Goal: Information Seeking & Learning: Learn about a topic

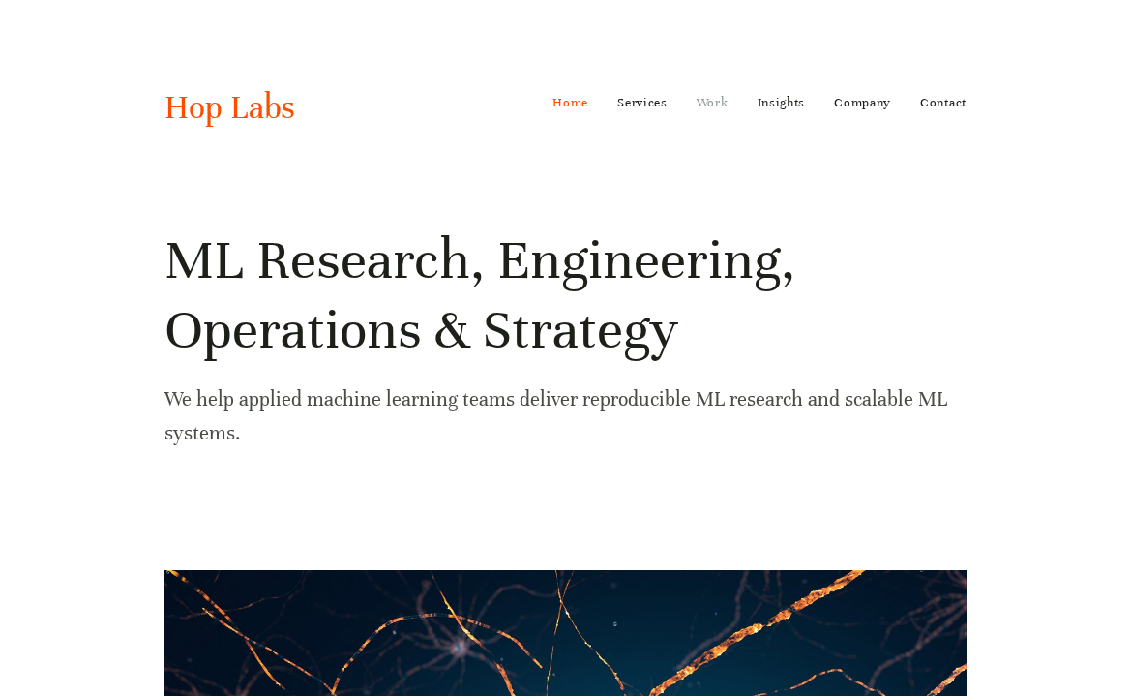
click at [702, 106] on link "Work" at bounding box center [713, 102] width 32 height 31
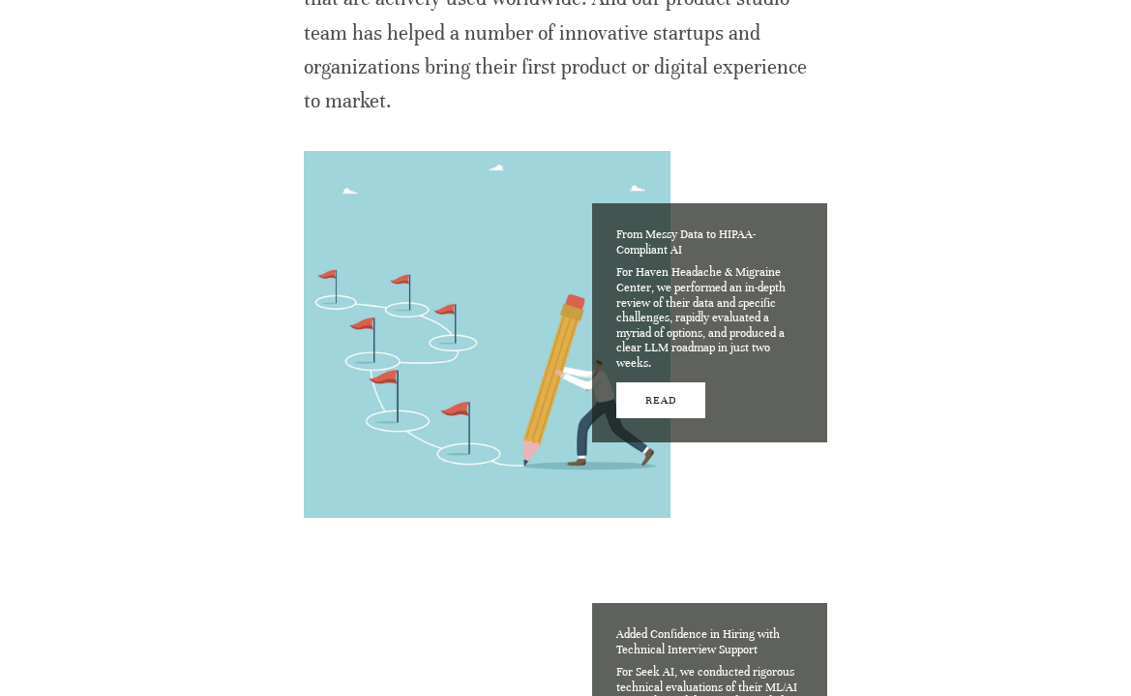
scroll to position [1234, 0]
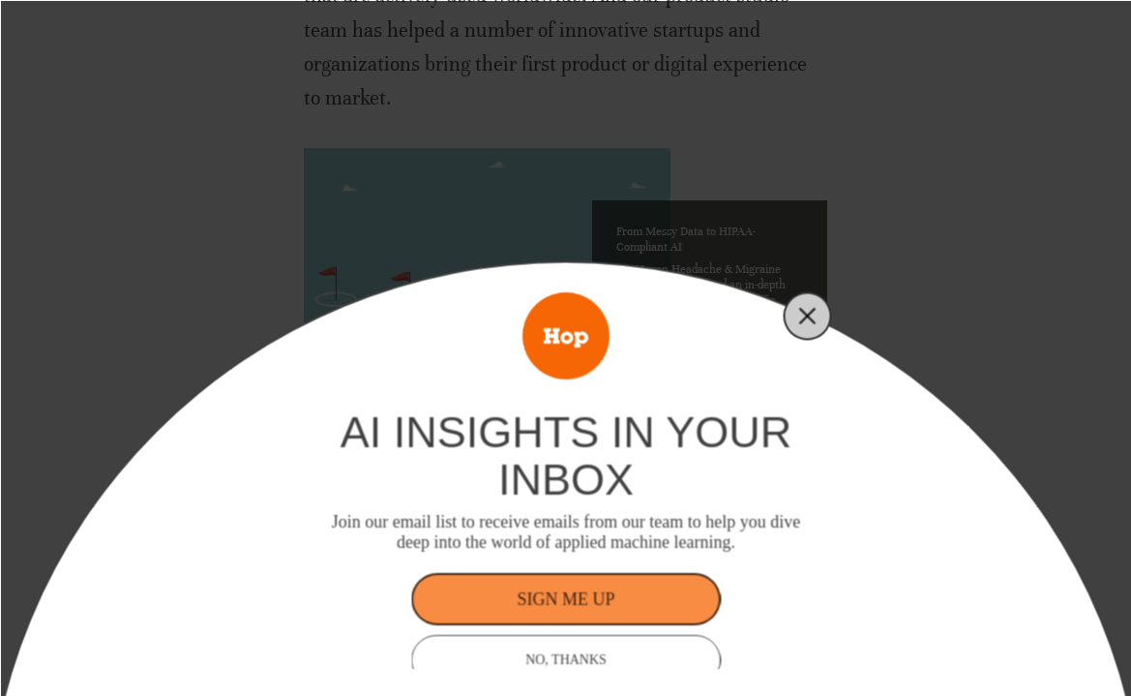
click at [806, 315] on line "Close" at bounding box center [807, 316] width 14 height 14
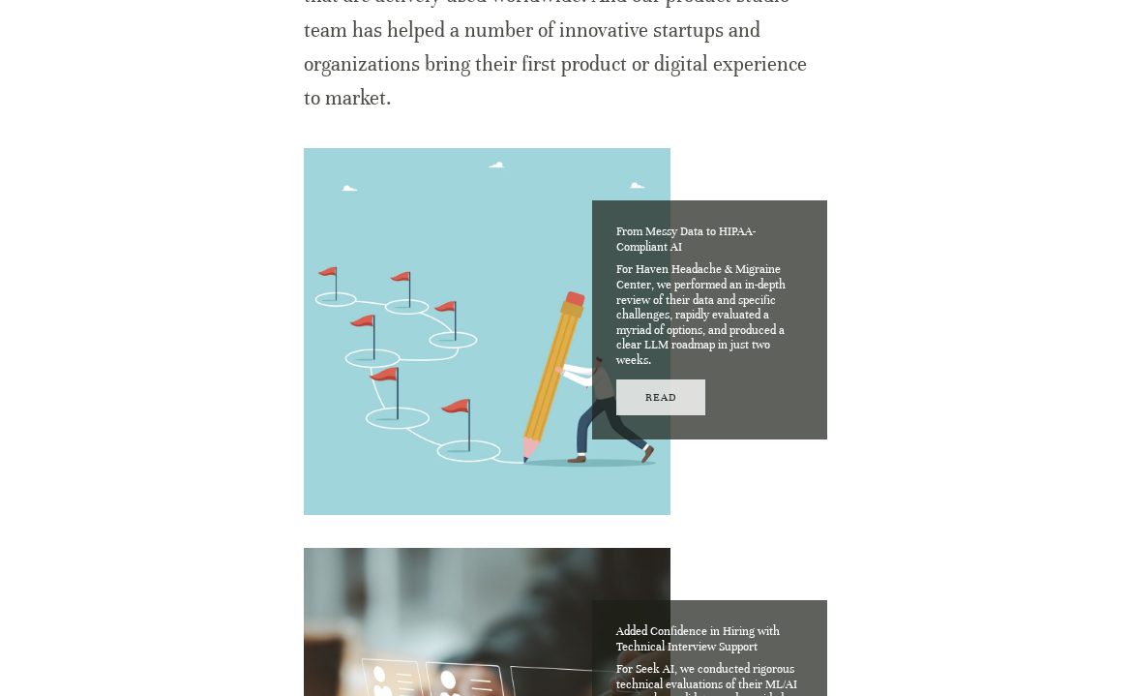
click at [665, 398] on link "Read" at bounding box center [661, 397] width 90 height 36
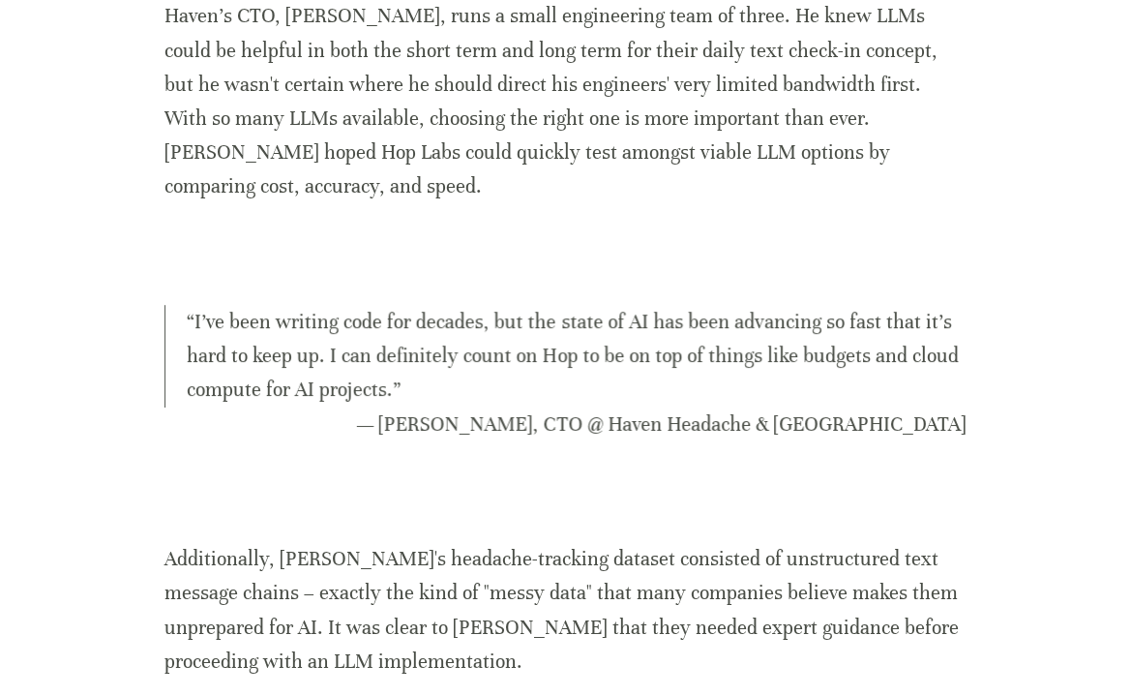
scroll to position [1647, 0]
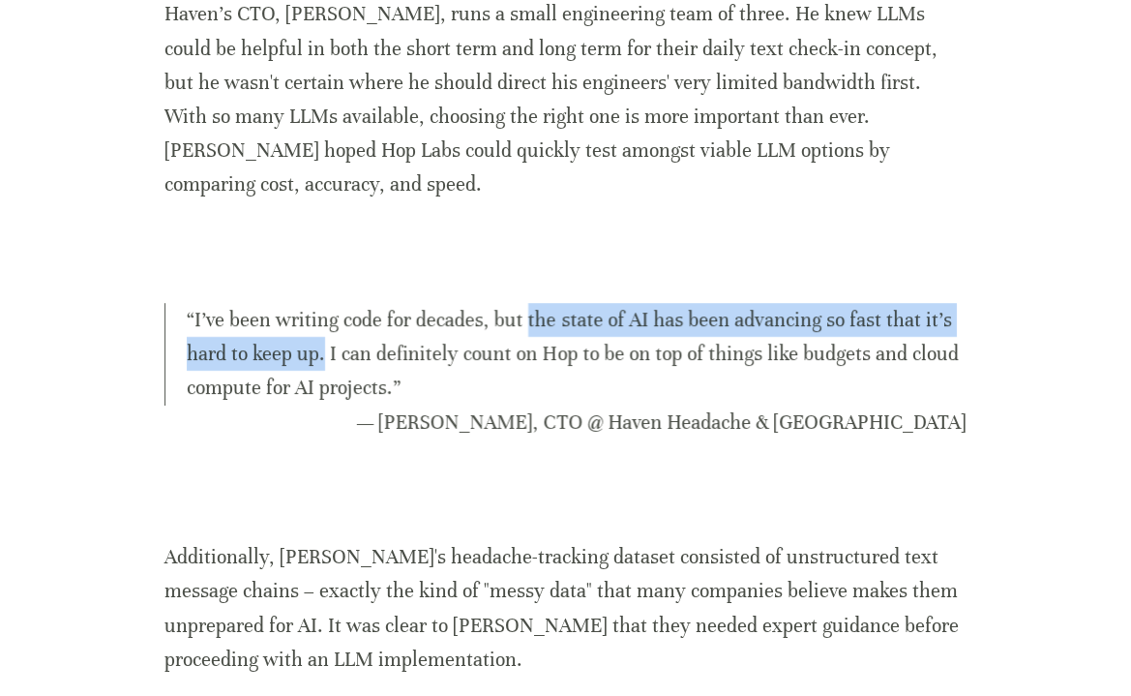
drag, startPoint x: 523, startPoint y: 283, endPoint x: 322, endPoint y: 316, distance: 203.9
click at [322, 316] on blockquote "“ I’ve been writing code for decades, but the state of AI has been advancing so…" at bounding box center [565, 354] width 802 height 103
copy blockquote "the state of AI has been advancing so fast that it’s hard to keep up."
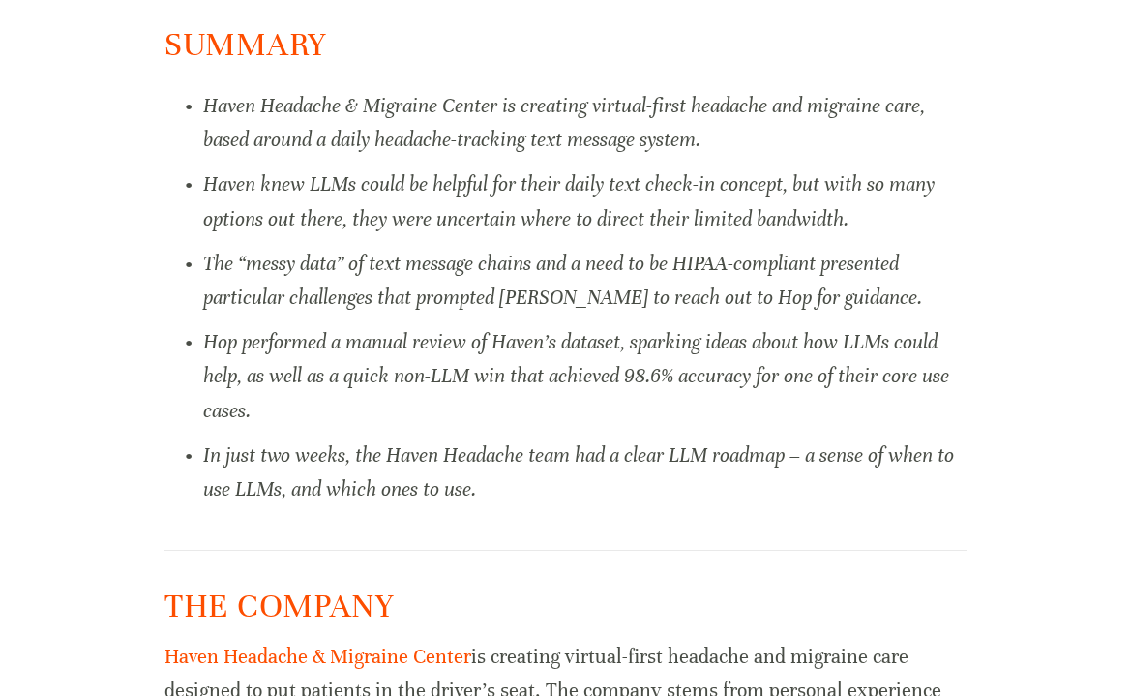
scroll to position [577, 0]
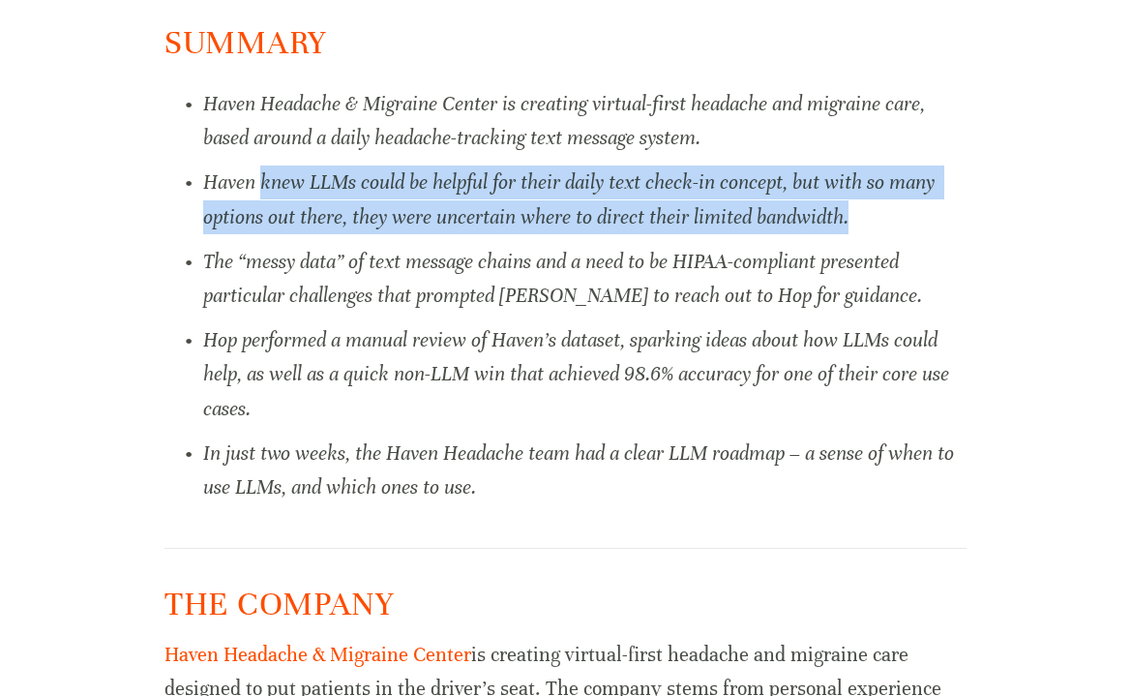
drag, startPoint x: 260, startPoint y: 180, endPoint x: 845, endPoint y: 226, distance: 586.2
click at [845, 226] on em "Haven knew LLMs could be helpful for their daily text check-in concept, but wit…" at bounding box center [571, 199] width 736 height 58
copy em "knew LLMs could be helpful for their daily text check-in concept, but with so m…"
click at [571, 408] on p "Hop performed a manual review of Haven’s dataset, sparking ideas about how LLMs…" at bounding box center [584, 374] width 763 height 103
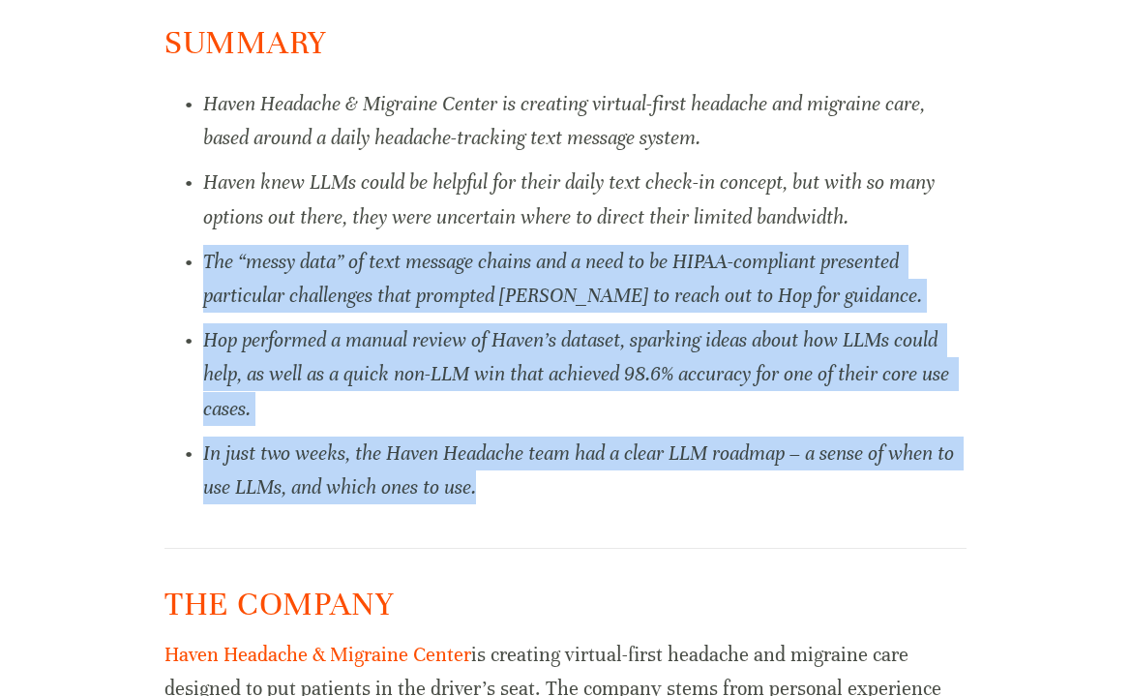
drag, startPoint x: 205, startPoint y: 260, endPoint x: 506, endPoint y: 480, distance: 372.5
click at [506, 480] on ul "Haven Headache & Migraine Center is creating virtual-first headache and migrain…" at bounding box center [565, 295] width 802 height 417
copy ul "The “messy data” of text message chains and a need to be HIPAA-compliant presen…"
